Goal: Task Accomplishment & Management: Manage account settings

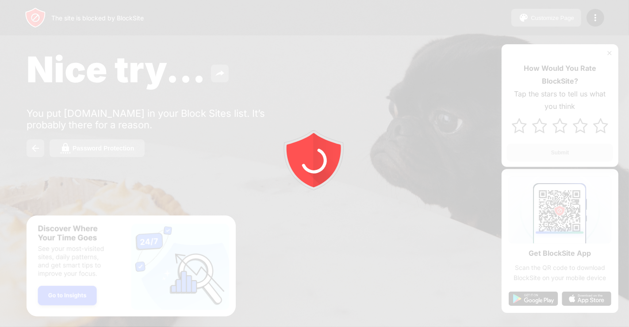
click at [597, 19] on div at bounding box center [314, 163] width 629 height 327
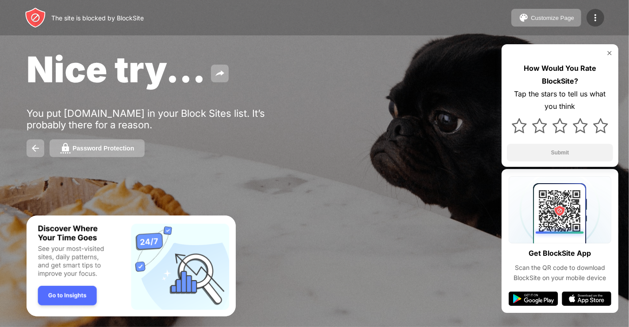
click at [595, 17] on img at bounding box center [595, 17] width 11 height 11
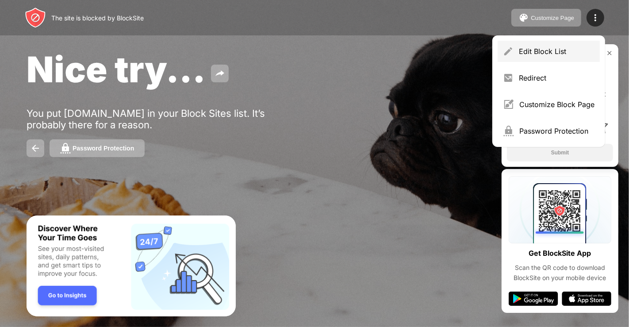
click at [555, 53] on div "Edit Block List" at bounding box center [557, 51] width 76 height 9
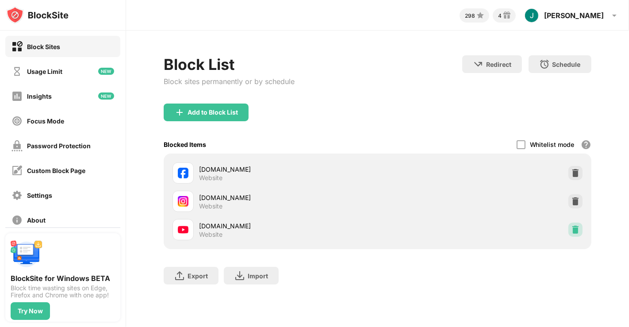
click at [576, 233] on img at bounding box center [575, 229] width 9 height 9
